Goal: Information Seeking & Learning: Learn about a topic

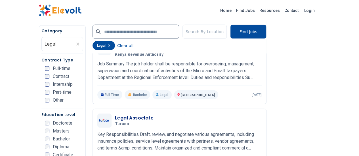
scroll to position [714, 0]
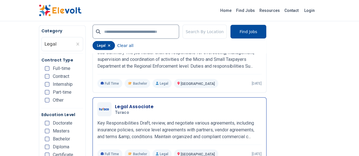
click at [115, 103] on h3 "Legal Associate" at bounding box center [134, 106] width 39 height 7
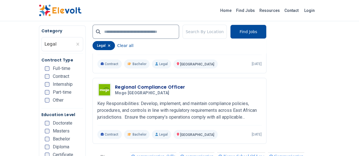
scroll to position [1032, 0]
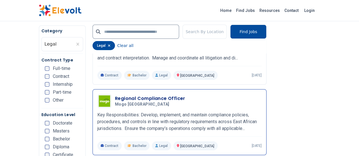
click at [115, 95] on h3 "Regional Compliance Officer" at bounding box center [150, 98] width 70 height 7
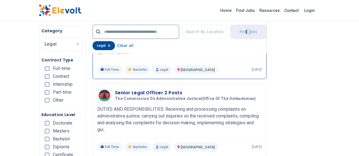
scroll to position [1230, 0]
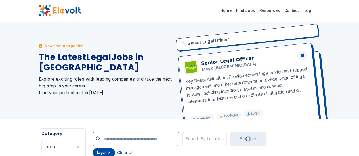
scroll to position [0, 0]
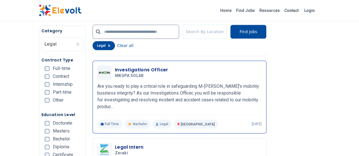
scroll to position [283, 0]
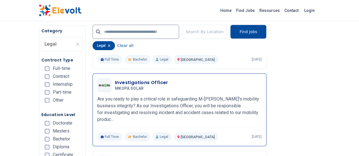
click at [130, 79] on h3 "Investigations Officer" at bounding box center [141, 82] width 53 height 7
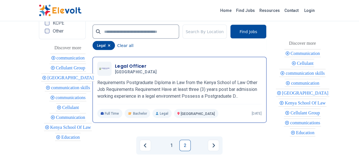
scroll to position [624, 0]
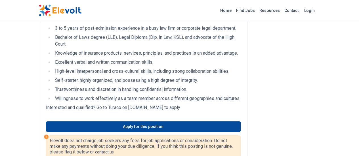
scroll to position [261, 0]
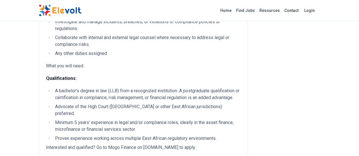
scroll to position [204, 0]
